Goal: Task Accomplishment & Management: Complete application form

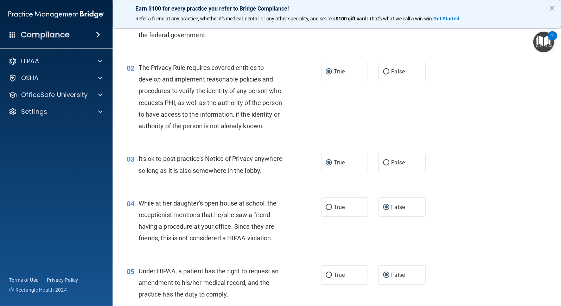
scroll to position [32, 0]
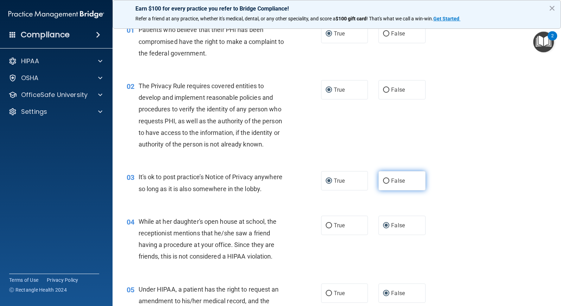
click at [383, 180] on input "False" at bounding box center [386, 181] width 6 height 5
radio input "true"
radio input "false"
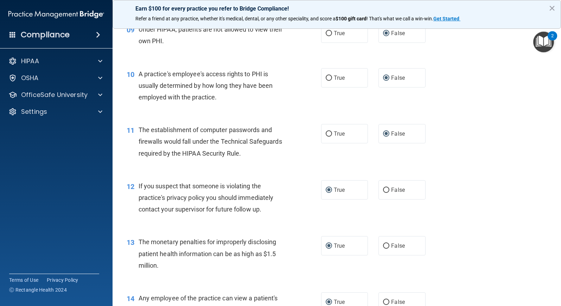
scroll to position [506, 0]
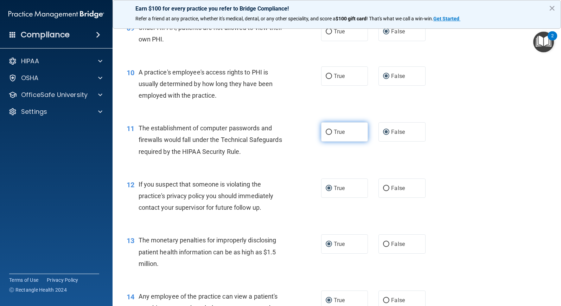
click at [326, 133] on input "True" at bounding box center [329, 132] width 6 height 5
radio input "true"
radio input "false"
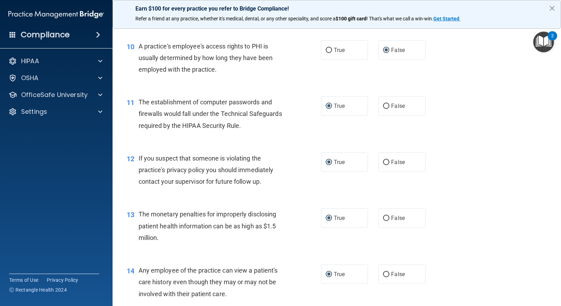
scroll to position [601, 0]
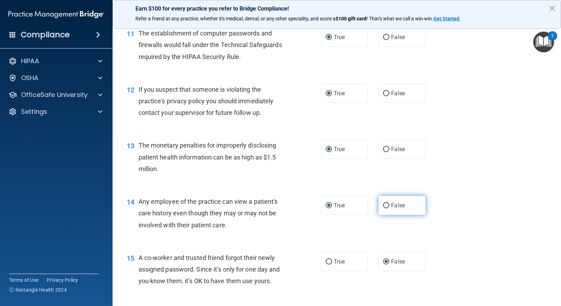
click at [383, 205] on input "False" at bounding box center [386, 205] width 6 height 5
radio input "true"
radio input "false"
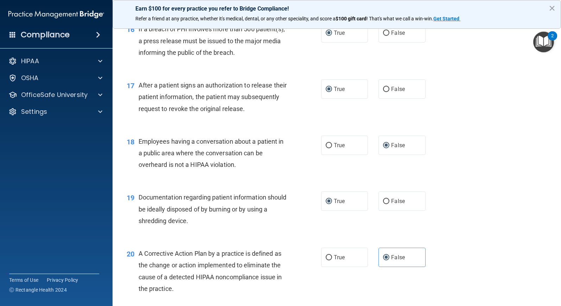
scroll to position [918, 0]
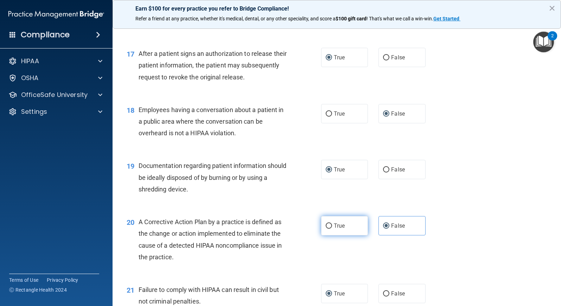
click at [326, 226] on input "True" at bounding box center [329, 226] width 6 height 5
radio input "true"
radio input "false"
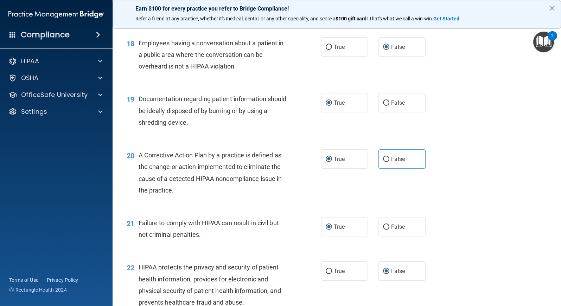
scroll to position [1013, 0]
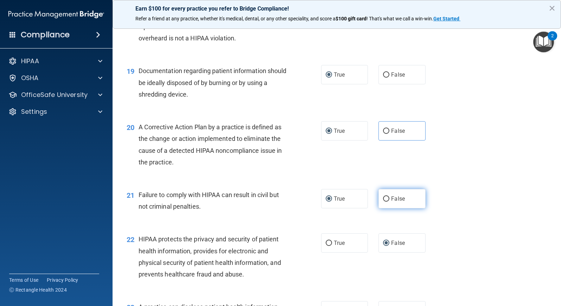
click at [383, 202] on input "False" at bounding box center [386, 199] width 6 height 5
radio input "true"
radio input "false"
click at [326, 243] on input "True" at bounding box center [329, 243] width 6 height 5
radio input "true"
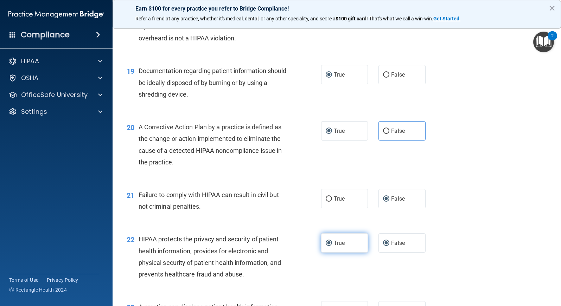
radio input "false"
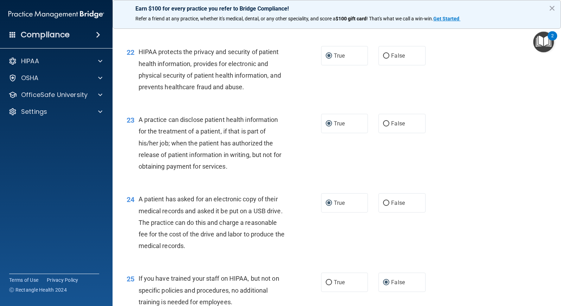
scroll to position [1203, 0]
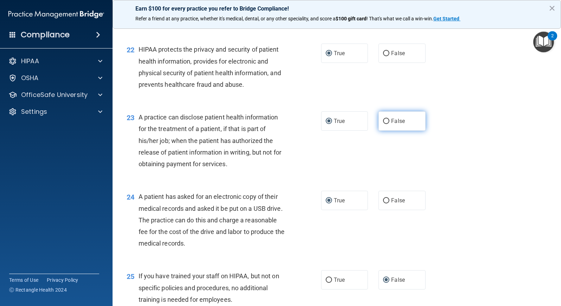
click at [383, 122] on input "False" at bounding box center [386, 121] width 6 height 5
radio input "true"
radio input "false"
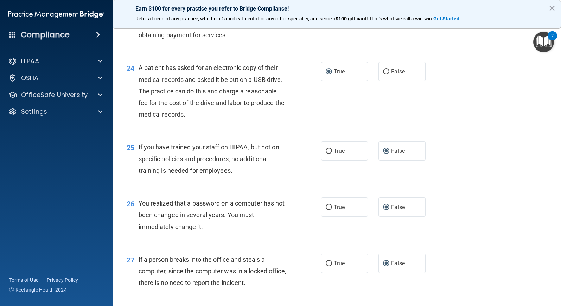
scroll to position [1361, 0]
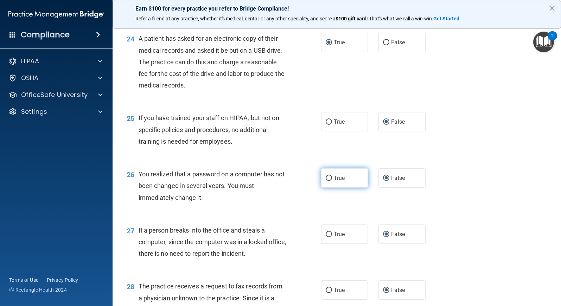
click at [326, 179] on input "True" at bounding box center [329, 178] width 6 height 5
radio input "true"
radio input "false"
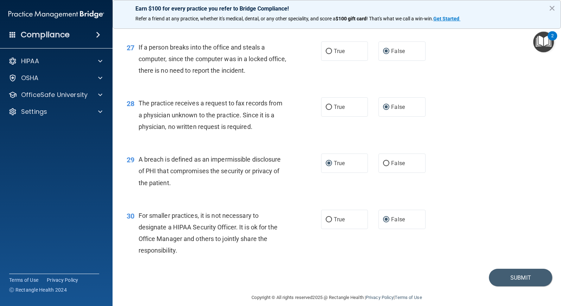
scroll to position [1553, 0]
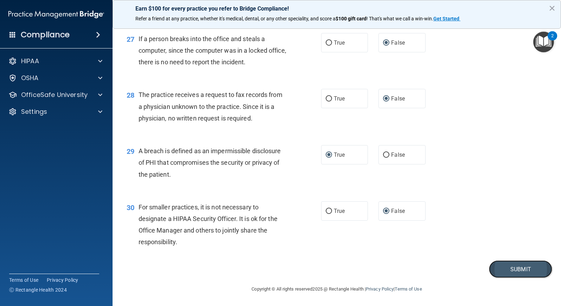
click at [515, 268] on button "Submit" at bounding box center [520, 270] width 63 height 18
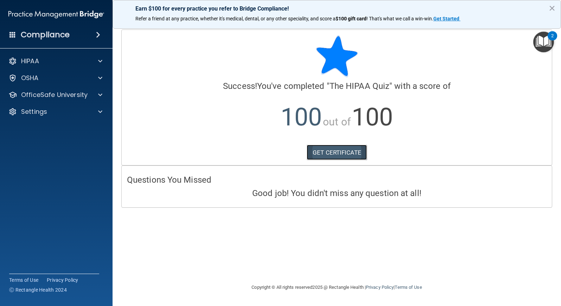
click at [316, 154] on link "GET CERTIFICATE" at bounding box center [337, 152] width 60 height 15
click at [551, 7] on button "×" at bounding box center [552, 7] width 7 height 11
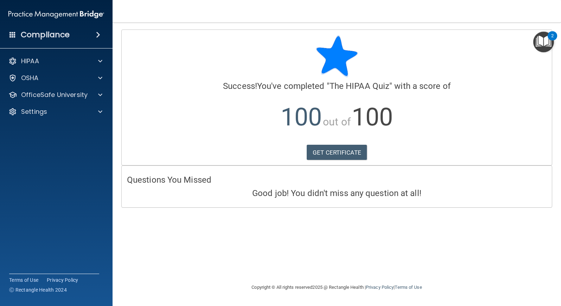
click at [544, 41] on img "Open Resource Center, 2 new notifications" at bounding box center [543, 42] width 21 height 21
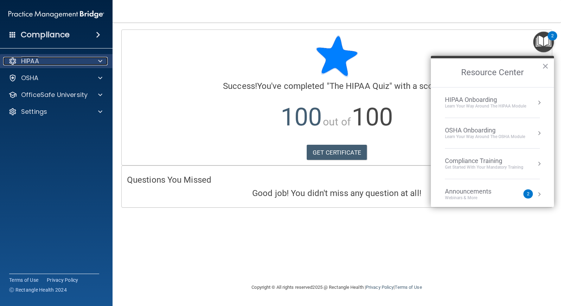
click at [87, 61] on div "HIPAA" at bounding box center [46, 61] width 87 height 8
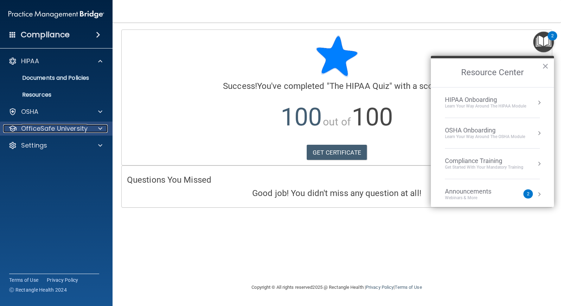
click at [99, 128] on span at bounding box center [100, 128] width 4 height 8
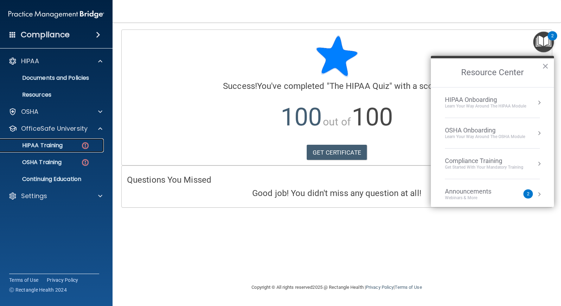
click at [63, 146] on p "HIPAA Training" at bounding box center [34, 145] width 58 height 7
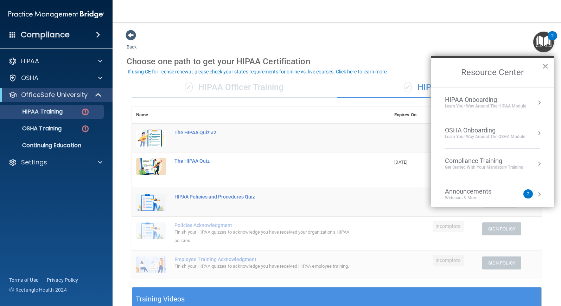
click at [536, 102] on button "Resource Center" at bounding box center [539, 102] width 7 height 7
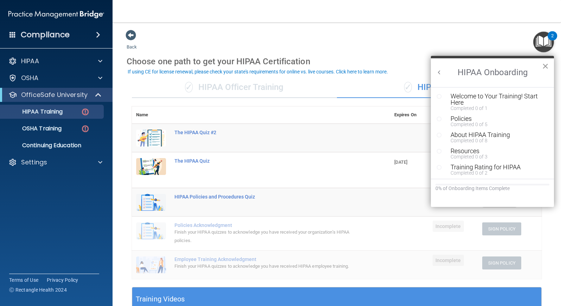
click at [543, 65] on button "×" at bounding box center [545, 65] width 7 height 11
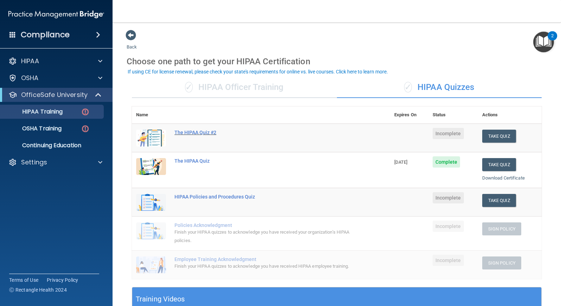
click at [193, 131] on div "The HIPAA Quiz #2" at bounding box center [264, 133] width 180 height 6
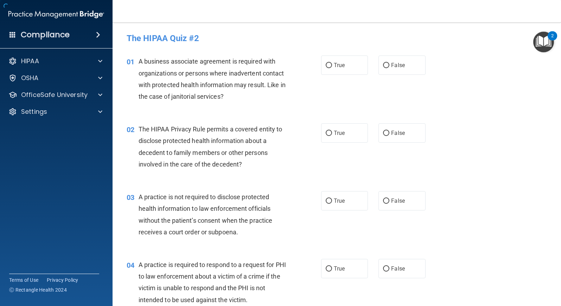
click at [158, 135] on div "The HIPAA Privacy Rule permits a covered entity to disclose protected health in…" at bounding box center [216, 146] width 154 height 47
